Goal: Find specific page/section: Find specific page/section

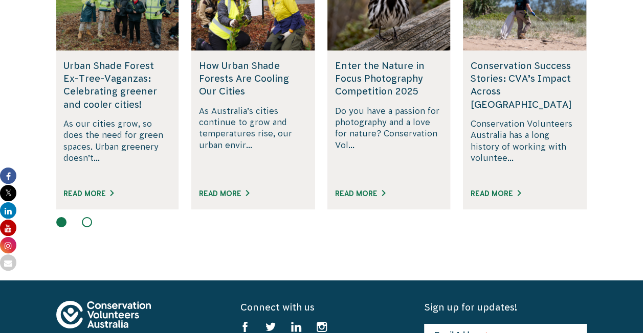
scroll to position [1381, 0]
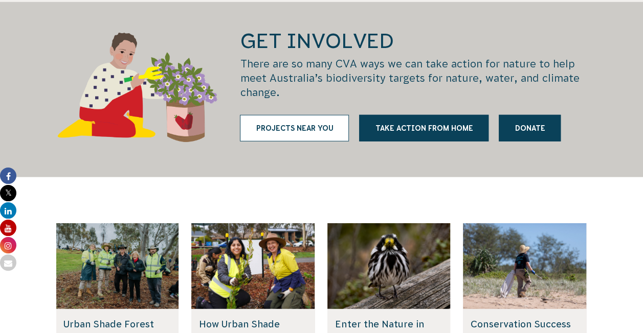
click at [288, 115] on link "Projects near you" at bounding box center [294, 128] width 109 height 27
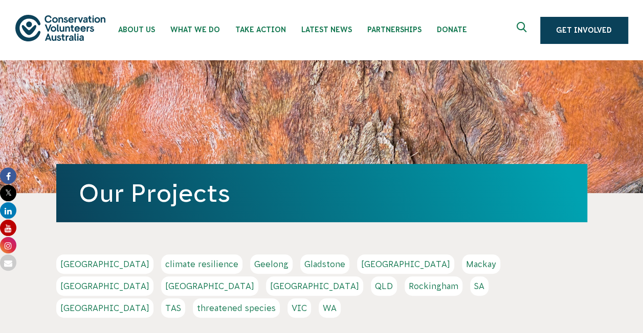
click at [250, 268] on link "Geelong" at bounding box center [271, 264] width 42 height 19
